Goal: Information Seeking & Learning: Understand process/instructions

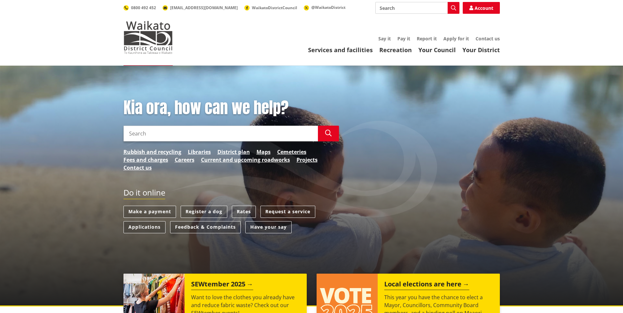
click at [231, 137] on input "Search" at bounding box center [221, 134] width 194 height 16
type input "resource consent application"
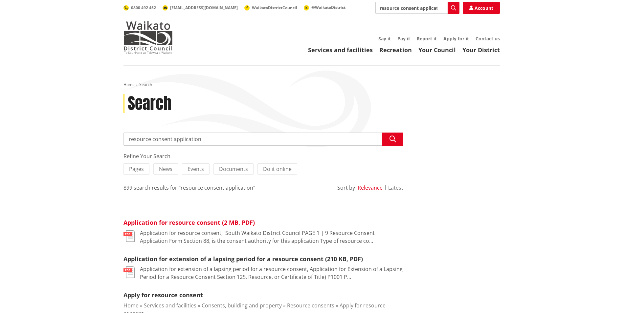
click at [192, 221] on link "Application for resource consent (2 MB, PDF)" at bounding box center [189, 223] width 131 height 8
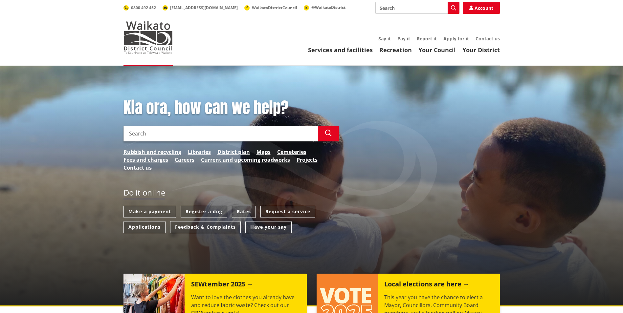
click at [399, 5] on input "Search" at bounding box center [417, 8] width 84 height 12
type input "pma"
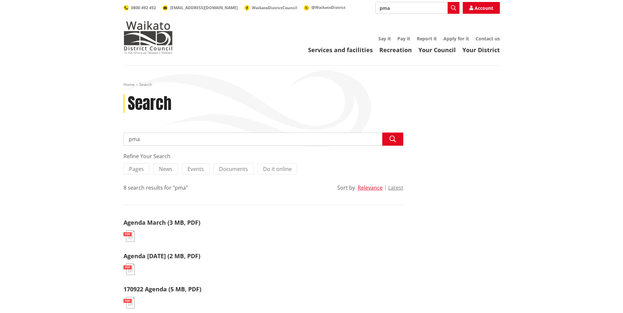
drag, startPoint x: 379, startPoint y: 10, endPoint x: 351, endPoint y: 8, distance: 28.3
click at [351, 8] on div "Search pma Search Account 0800 492 452 info@waidc.govt.nz WaikatoDistrictCounci…" at bounding box center [312, 8] width 376 height 12
type input "rma"
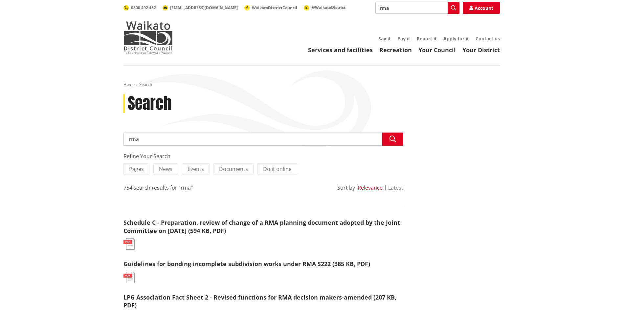
drag, startPoint x: 398, startPoint y: 9, endPoint x: 355, endPoint y: 6, distance: 43.1
click at [354, 7] on div "Search rma Search Account 0800 492 452 info@waidc.govt.nz WaikatoDistrictCounci…" at bounding box center [312, 8] width 376 height 12
type input "section 4 of rma"
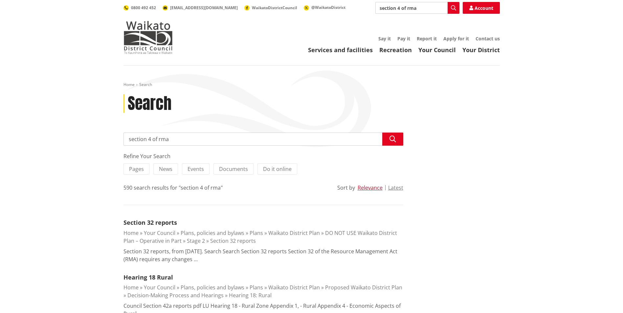
drag, startPoint x: 231, startPoint y: 140, endPoint x: 53, endPoint y: 130, distance: 178.9
type input "resource management act"
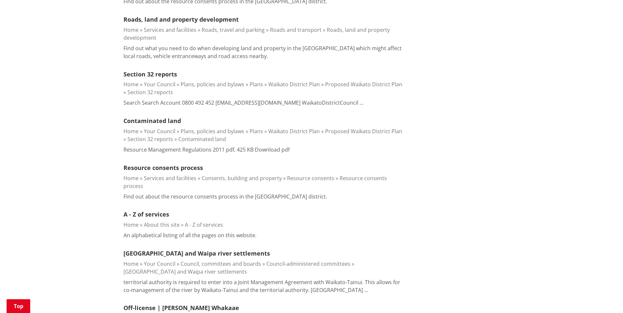
scroll to position [394, 0]
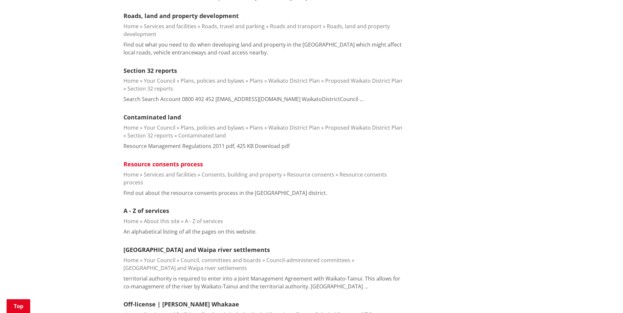
click at [185, 160] on link "Resource consents process" at bounding box center [163, 164] width 79 height 8
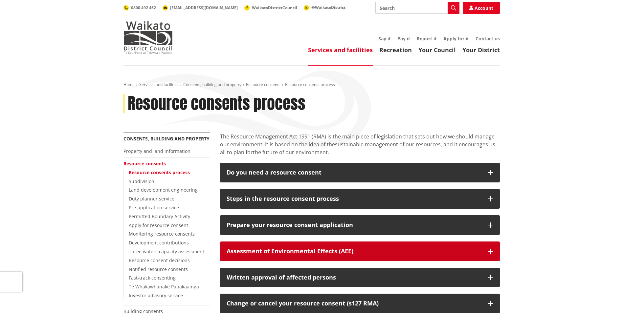
click at [347, 249] on div "Assessment of Environmental Effects (AEE)" at bounding box center [354, 251] width 255 height 7
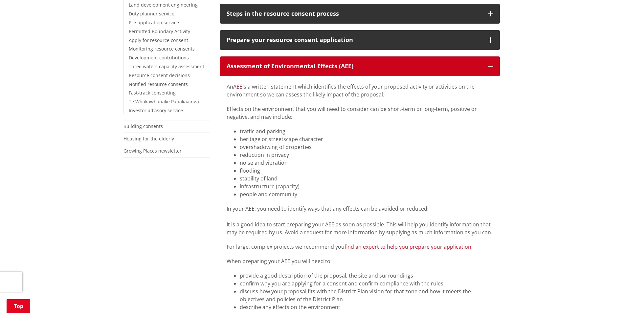
scroll to position [197, 0]
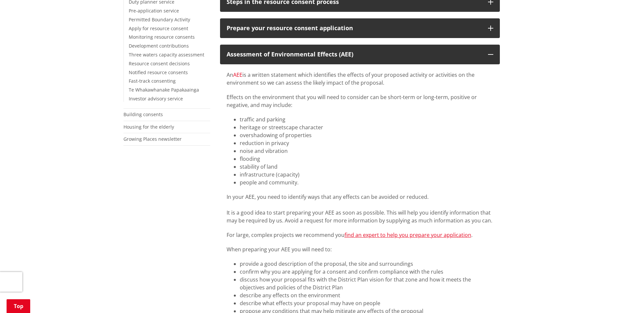
click at [239, 75] on link "AEE" at bounding box center [237, 74] width 9 height 7
